Goal: Task Accomplishment & Management: Use online tool/utility

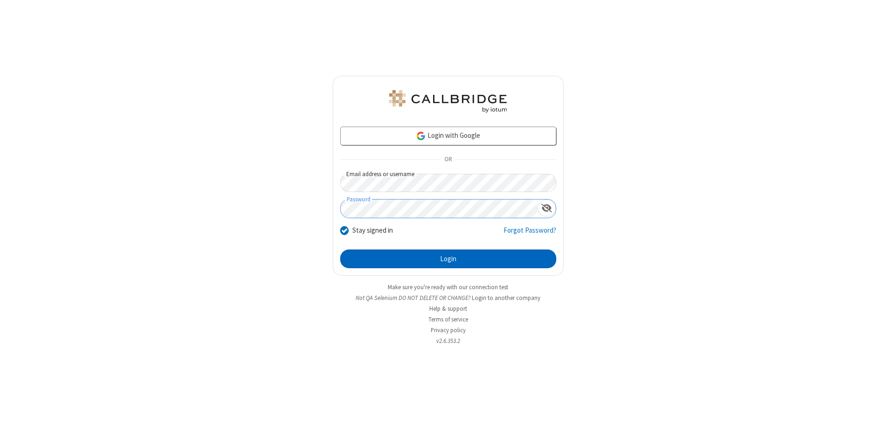
click at [448, 259] on button "Login" at bounding box center [448, 258] width 216 height 19
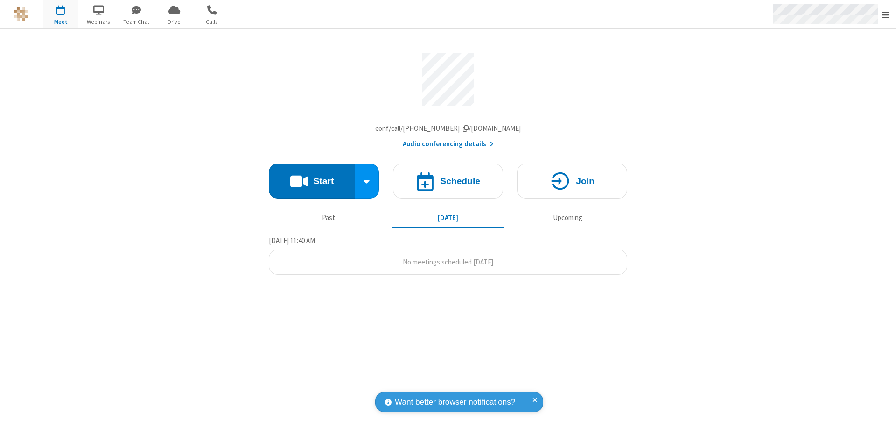
click at [886, 14] on span "Open menu" at bounding box center [885, 14] width 7 height 9
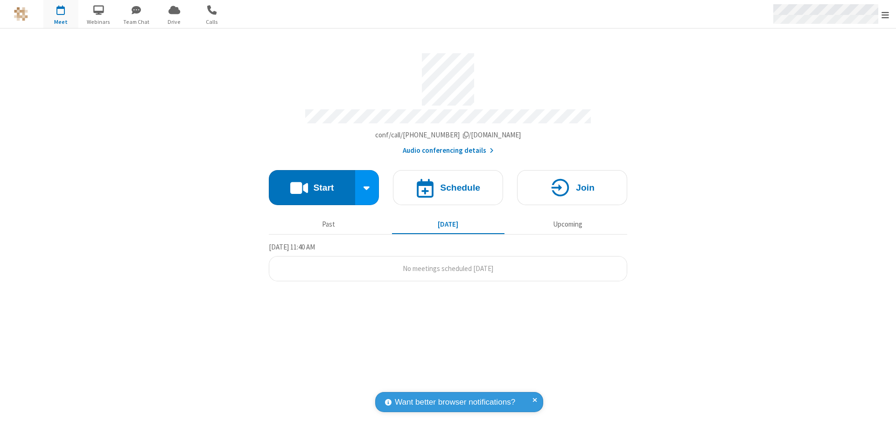
click at [174, 21] on span "Drive" at bounding box center [174, 22] width 35 height 8
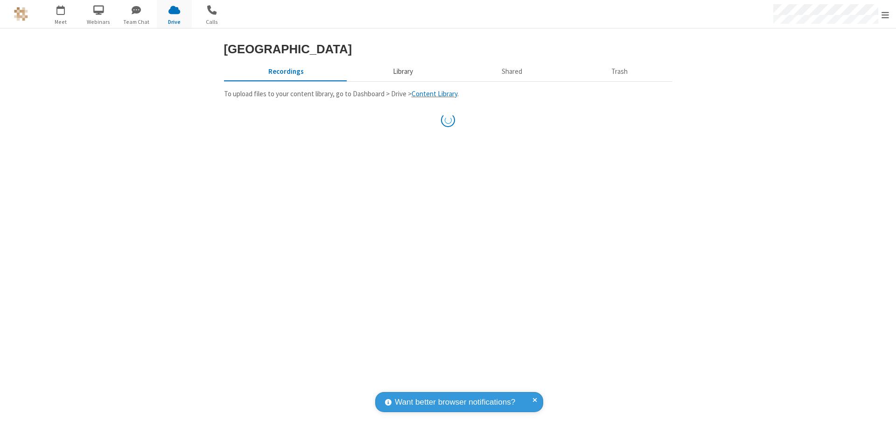
click at [402, 80] on button "Library" at bounding box center [402, 72] width 109 height 18
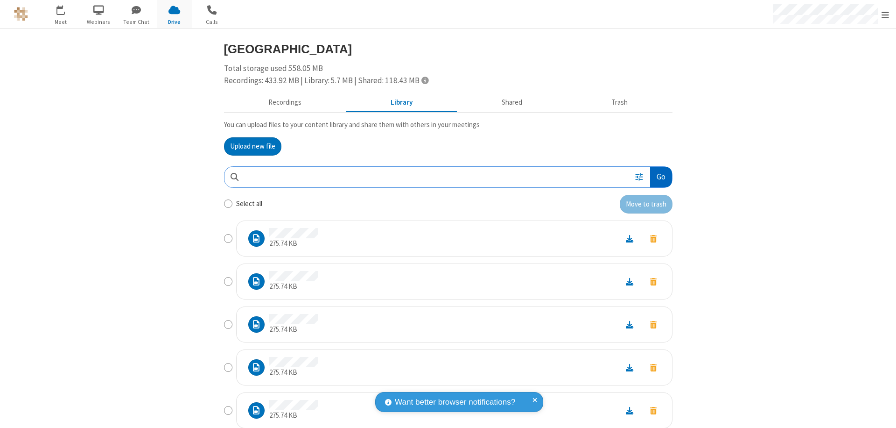
click at [657, 176] on button "Go" at bounding box center [660, 177] width 21 height 21
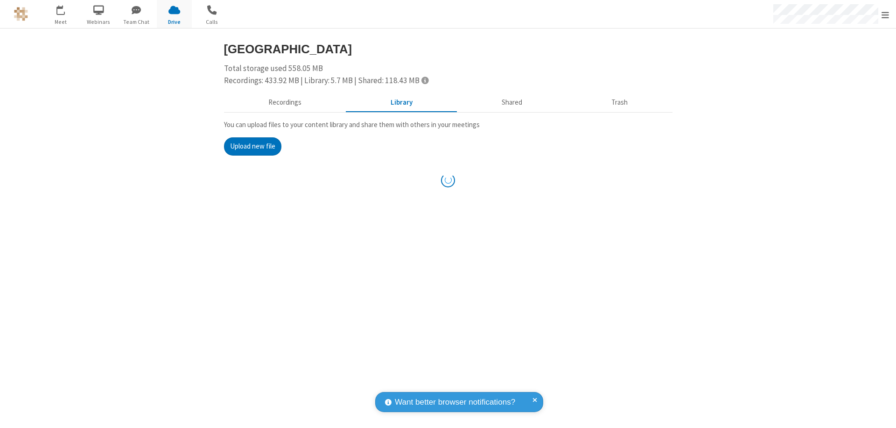
click at [253, 146] on button "Upload new file" at bounding box center [252, 146] width 57 height 19
